Goal: Task Accomplishment & Management: Manage account settings

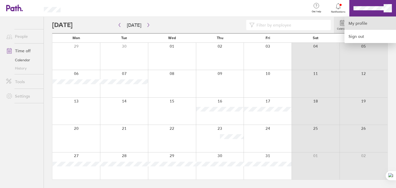
click at [366, 25] on link "My profile" at bounding box center [371, 23] width 52 height 13
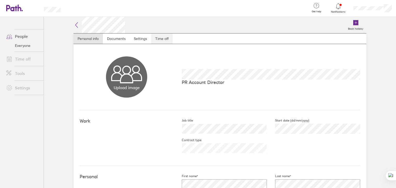
click at [161, 38] on link "Time off" at bounding box center [162, 39] width 22 height 10
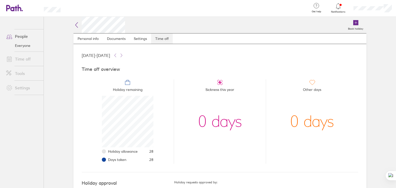
scroll to position [52, 52]
click at [124, 55] on icon at bounding box center [121, 55] width 4 height 4
click at [73, 23] on icon at bounding box center [76, 25] width 6 height 6
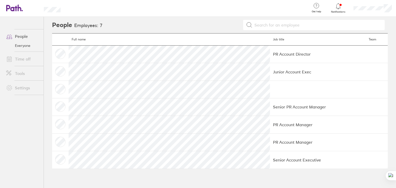
click at [23, 46] on link "Everyone" at bounding box center [23, 46] width 42 height 8
click at [20, 47] on link "Everyone" at bounding box center [23, 46] width 42 height 8
click at [23, 59] on link "Time off" at bounding box center [23, 59] width 42 height 10
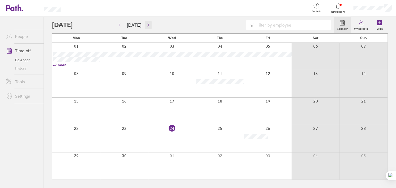
click at [147, 25] on icon "button" at bounding box center [148, 25] width 4 height 4
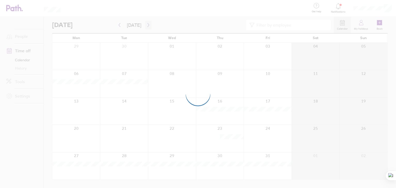
click at [147, 25] on div at bounding box center [198, 94] width 396 height 188
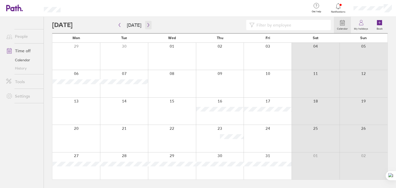
click at [147, 25] on icon "button" at bounding box center [148, 25] width 4 height 4
click at [146, 25] on icon "button" at bounding box center [148, 25] width 4 height 4
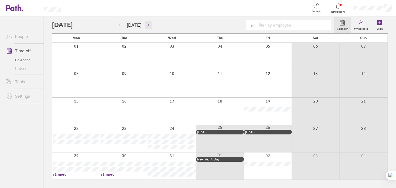
click at [146, 25] on icon "button" at bounding box center [148, 25] width 4 height 4
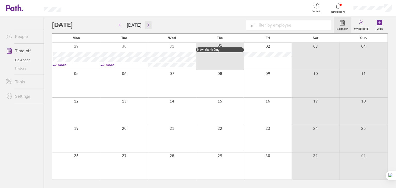
click at [146, 24] on icon "button" at bounding box center [148, 25] width 4 height 4
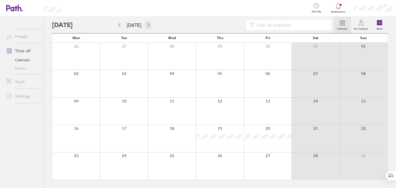
click at [146, 25] on icon "button" at bounding box center [148, 25] width 4 height 4
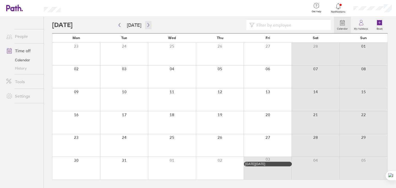
click at [148, 26] on icon "button" at bounding box center [149, 25] width 2 height 4
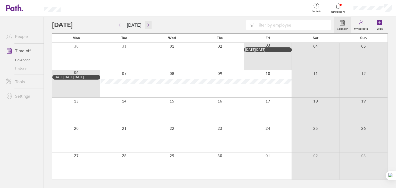
click at [148, 24] on icon "button" at bounding box center [149, 25] width 2 height 4
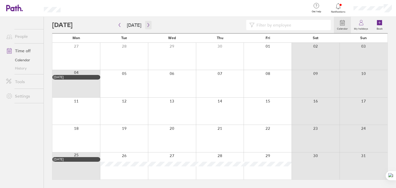
click at [146, 27] on button "button" at bounding box center [148, 25] width 6 height 9
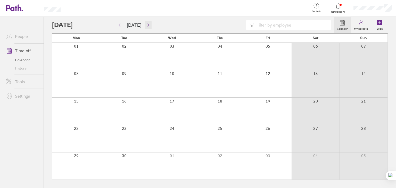
click at [146, 27] on button "button" at bounding box center [148, 25] width 6 height 9
click at [146, 24] on icon "button" at bounding box center [148, 25] width 4 height 4
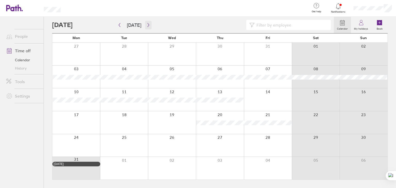
click at [148, 24] on icon "button" at bounding box center [148, 25] width 4 height 4
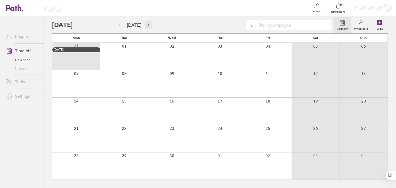
click at [148, 25] on icon "button" at bounding box center [149, 25] width 2 height 4
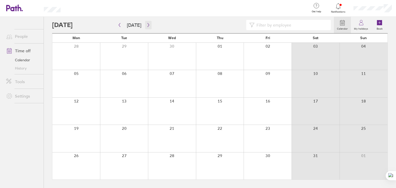
click at [146, 27] on icon "button" at bounding box center [148, 25] width 4 height 4
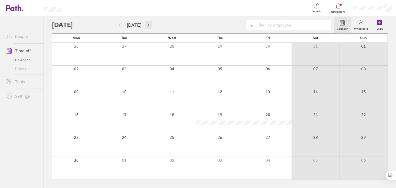
click at [148, 27] on button "button" at bounding box center [148, 25] width 6 height 9
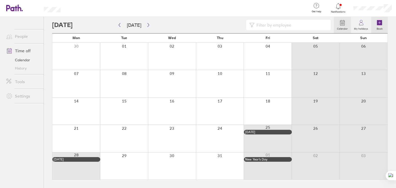
click at [382, 26] on icon at bounding box center [379, 23] width 6 height 6
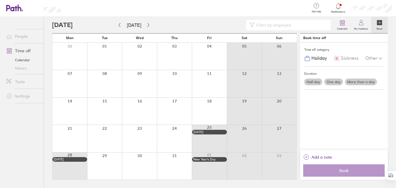
click at [337, 81] on label "One day" at bounding box center [333, 82] width 19 height 7
click at [0, 0] on input "One day" at bounding box center [0, 0] width 0 height 0
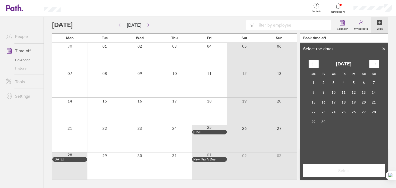
click at [375, 64] on icon "Move forward to switch to the next month." at bounding box center [374, 64] width 5 height 5
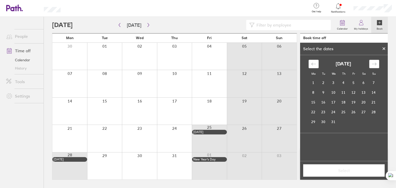
click at [375, 64] on icon "Move forward to switch to the next month." at bounding box center [374, 64] width 5 height 5
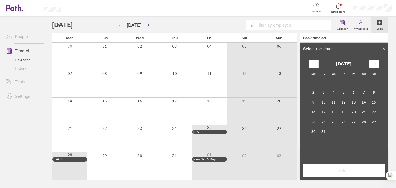
click at [375, 64] on icon "Move forward to switch to the next month." at bounding box center [374, 64] width 5 height 5
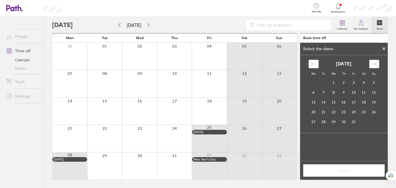
click at [375, 64] on icon "Move forward to switch to the next month." at bounding box center [374, 64] width 5 height 5
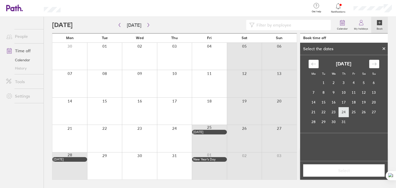
click at [343, 111] on td "24" at bounding box center [344, 112] width 10 height 10
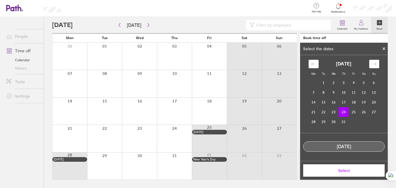
click at [337, 173] on span "Select" at bounding box center [344, 170] width 74 height 5
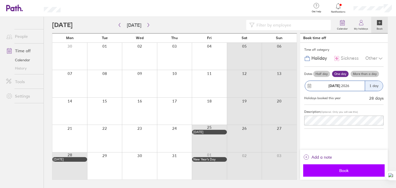
click at [332, 170] on span "Book" at bounding box center [344, 170] width 74 height 5
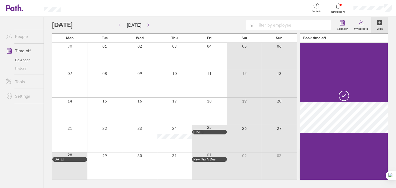
click at [383, 23] on link "Book" at bounding box center [379, 25] width 17 height 17
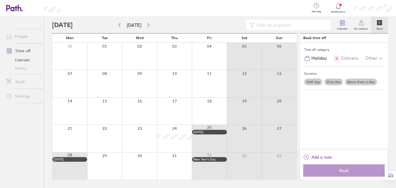
click at [378, 24] on icon at bounding box center [379, 22] width 5 height 5
click at [359, 79] on label "More than a day" at bounding box center [361, 82] width 32 height 7
click at [0, 0] on input "More than a day" at bounding box center [0, 0] width 0 height 0
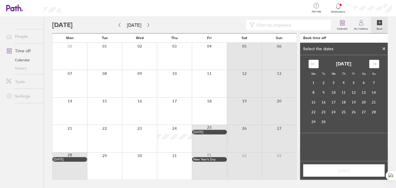
click at [372, 66] on icon "Move forward to switch to the next month." at bounding box center [374, 64] width 5 height 5
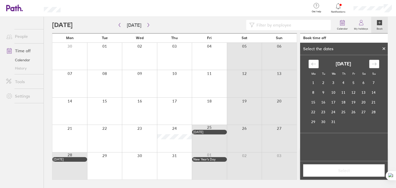
click at [372, 66] on icon "Move forward to switch to the next month." at bounding box center [374, 64] width 5 height 5
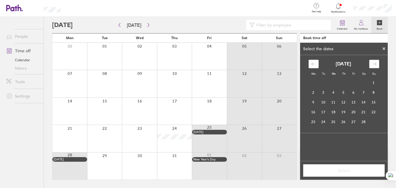
click at [372, 66] on icon "Move forward to switch to the next month." at bounding box center [374, 64] width 5 height 5
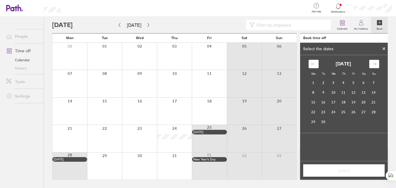
click at [372, 66] on icon "Move forward to switch to the next month." at bounding box center [374, 64] width 5 height 5
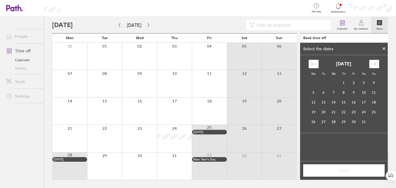
click at [372, 66] on icon "Move forward to switch to the next month." at bounding box center [374, 64] width 5 height 5
click at [323, 121] on td "29" at bounding box center [324, 122] width 10 height 10
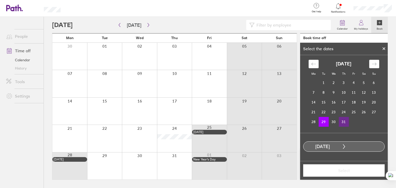
click at [345, 122] on td "31" at bounding box center [344, 122] width 10 height 10
click at [342, 173] on span "Select" at bounding box center [344, 170] width 74 height 5
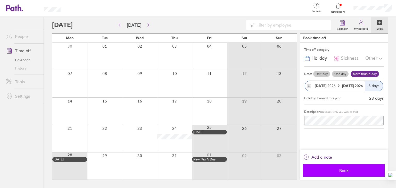
click at [339, 171] on span "Book" at bounding box center [344, 170] width 74 height 5
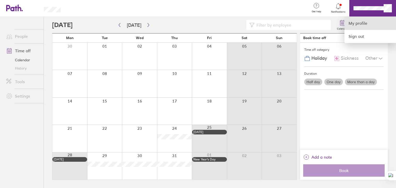
click at [355, 24] on link "My profile" at bounding box center [371, 23] width 52 height 13
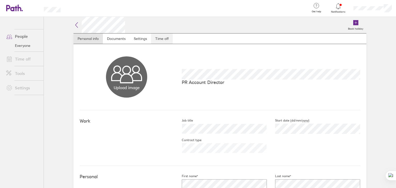
click at [157, 40] on link "Time off" at bounding box center [162, 39] width 22 height 10
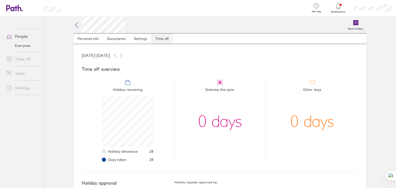
scroll to position [52, 52]
click at [124, 55] on icon at bounding box center [121, 55] width 4 height 4
